Goal: Information Seeking & Learning: Learn about a topic

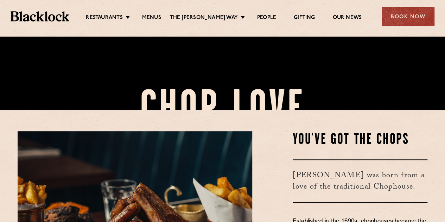
scroll to position [141, 0]
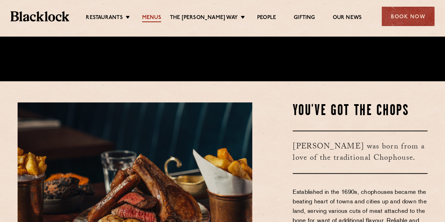
click at [161, 19] on link "Menus" at bounding box center [151, 18] width 19 height 8
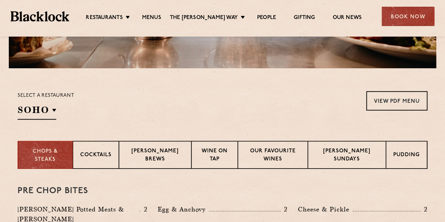
scroll to position [211, 0]
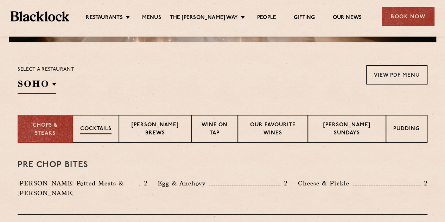
click at [97, 122] on div "Cocktails" at bounding box center [96, 129] width 46 height 28
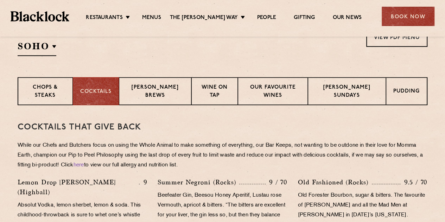
scroll to position [176, 0]
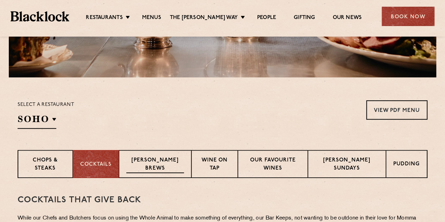
click at [160, 160] on p "Blacklock Brews" at bounding box center [155, 164] width 58 height 17
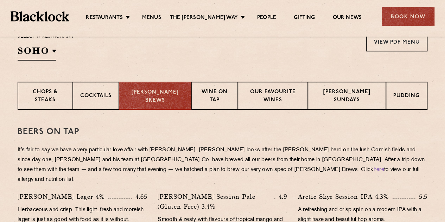
scroll to position [246, 0]
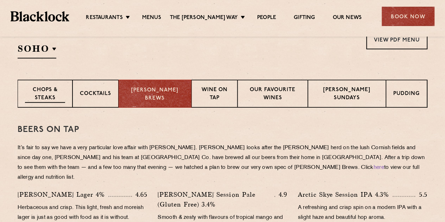
click at [56, 97] on p "Chops & Steaks" at bounding box center [45, 94] width 40 height 17
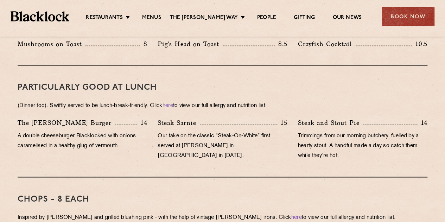
scroll to position [281, 0]
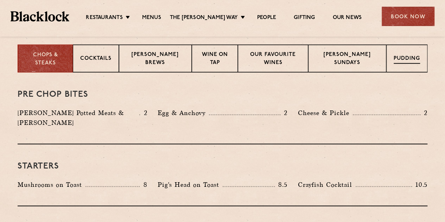
click at [406, 60] on p "Pudding" at bounding box center [406, 59] width 26 height 9
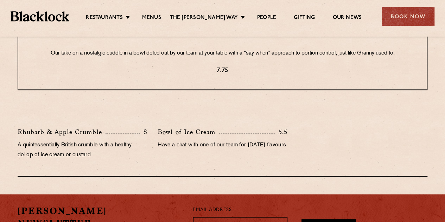
scroll to position [387, 0]
